Goal: Task Accomplishment & Management: Manage account settings

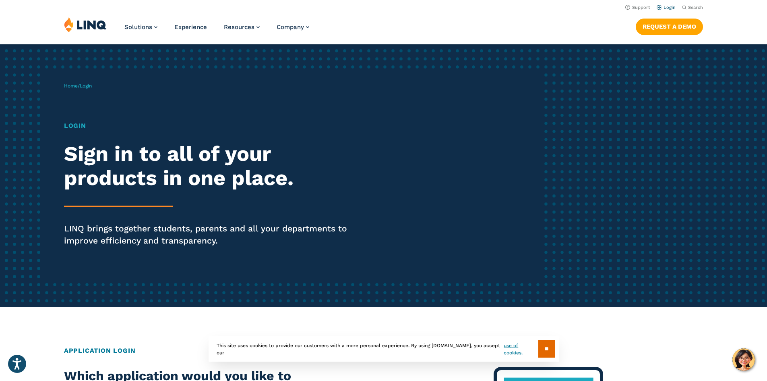
click at [667, 7] on link "Login" at bounding box center [666, 7] width 19 height 5
click at [665, 8] on link "Login" at bounding box center [666, 7] width 19 height 5
